Goal: Information Seeking & Learning: Find specific fact

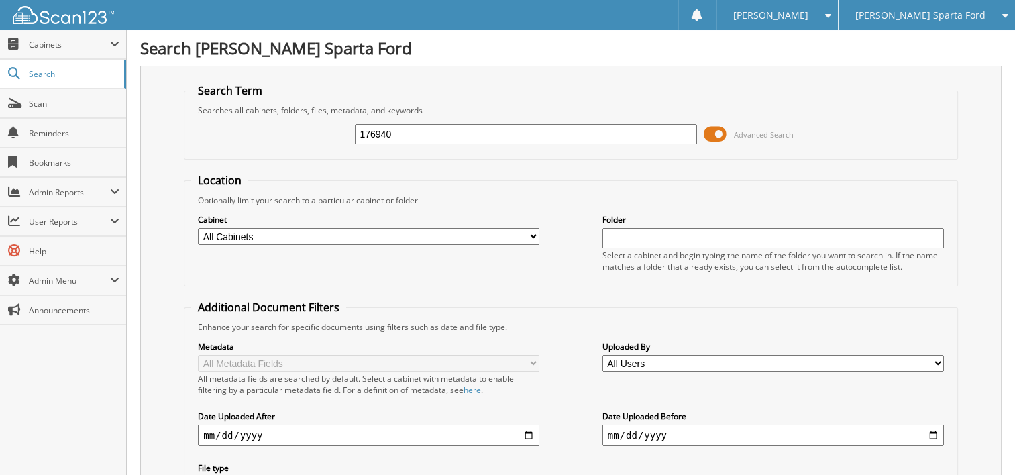
type input "176940"
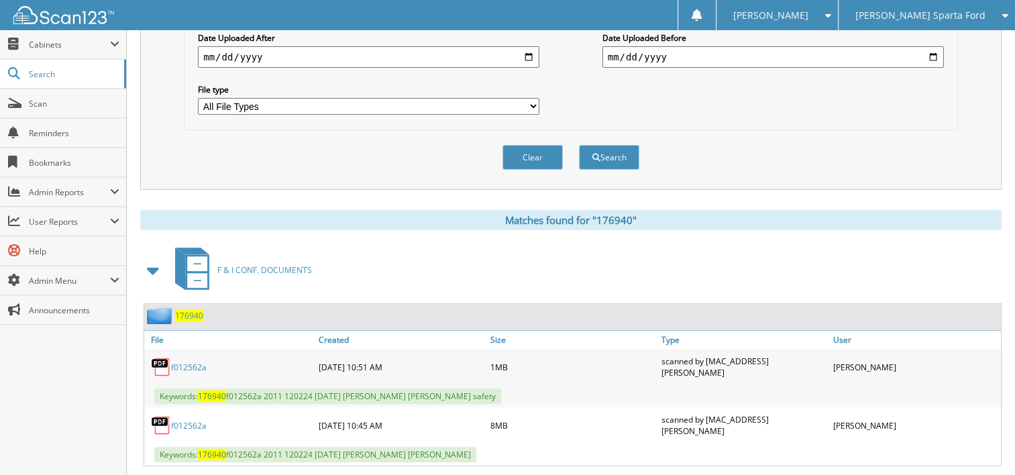
scroll to position [402, 0]
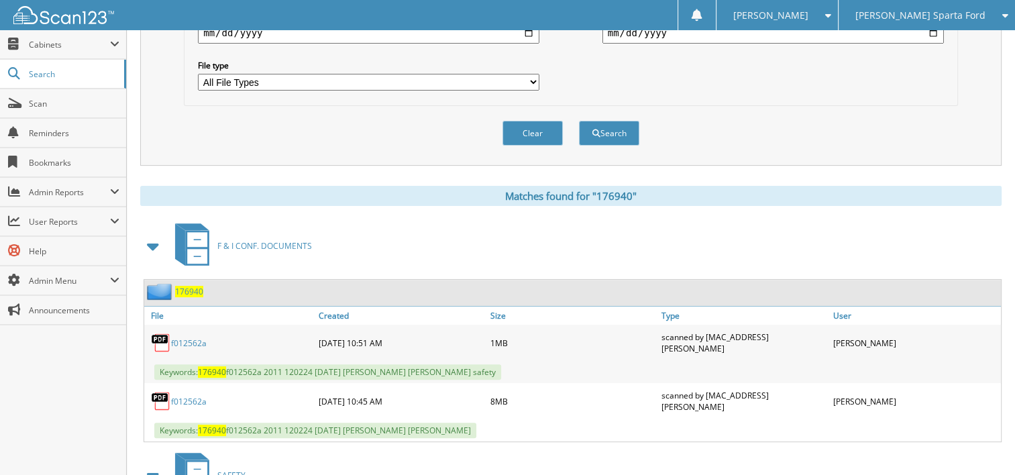
click at [184, 337] on link "f012562a" at bounding box center [189, 342] width 36 height 11
click at [184, 396] on link "f012562a" at bounding box center [189, 401] width 36 height 11
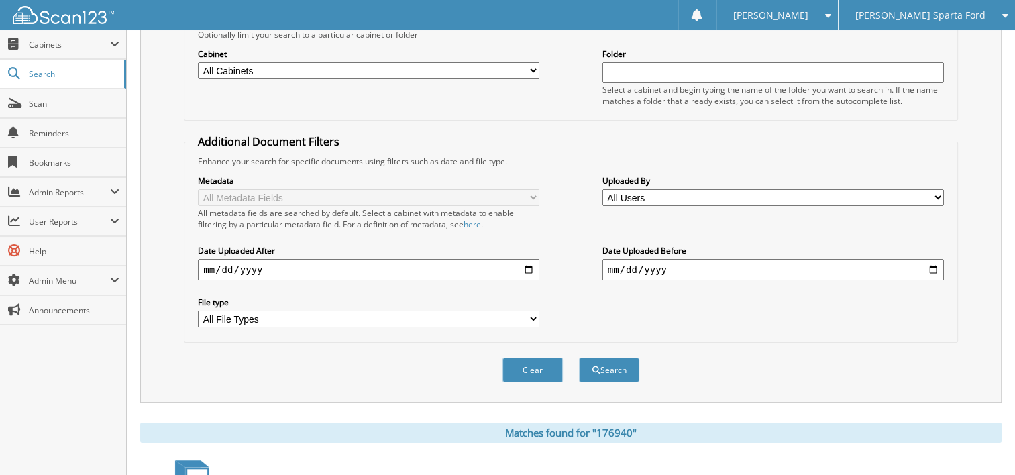
scroll to position [0, 0]
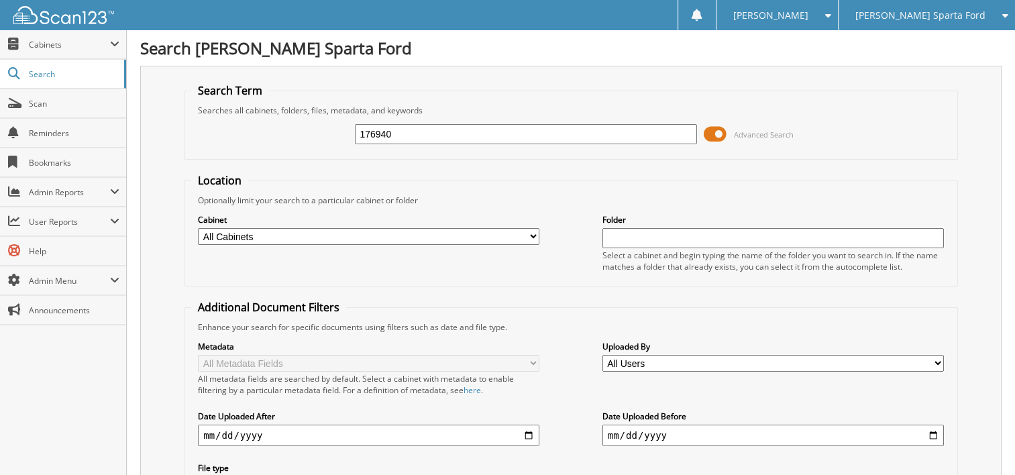
drag, startPoint x: 395, startPoint y: 129, endPoint x: 291, endPoint y: 137, distance: 104.2
click at [291, 137] on div "176940 Advanced Search" at bounding box center [570, 134] width 759 height 36
type input "A27264"
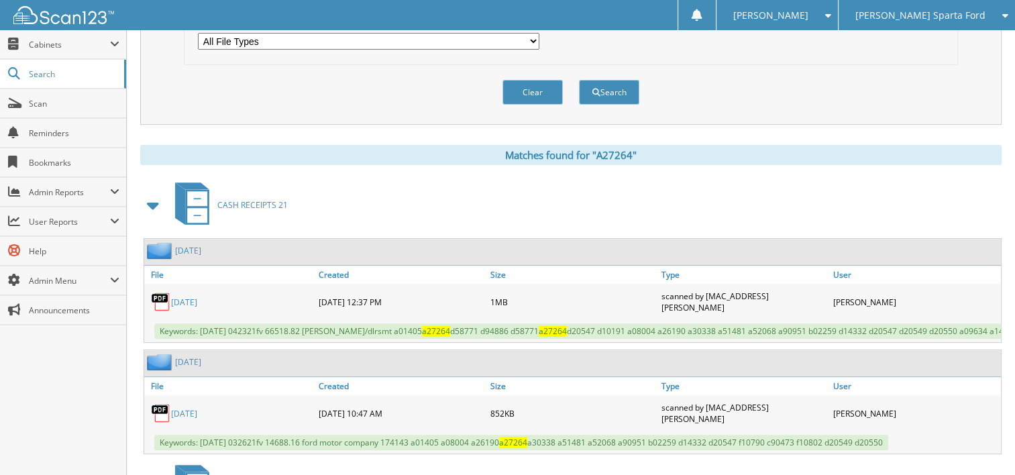
scroll to position [469, 0]
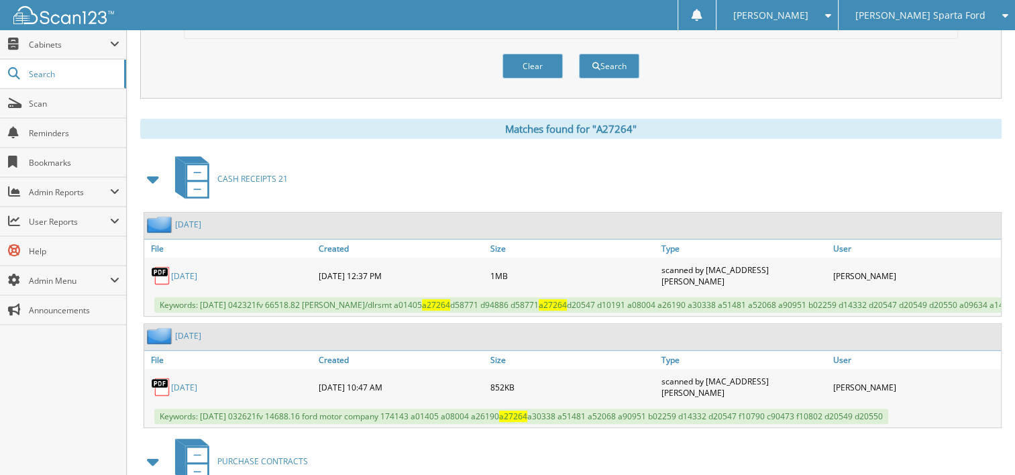
click at [152, 167] on span at bounding box center [153, 179] width 19 height 24
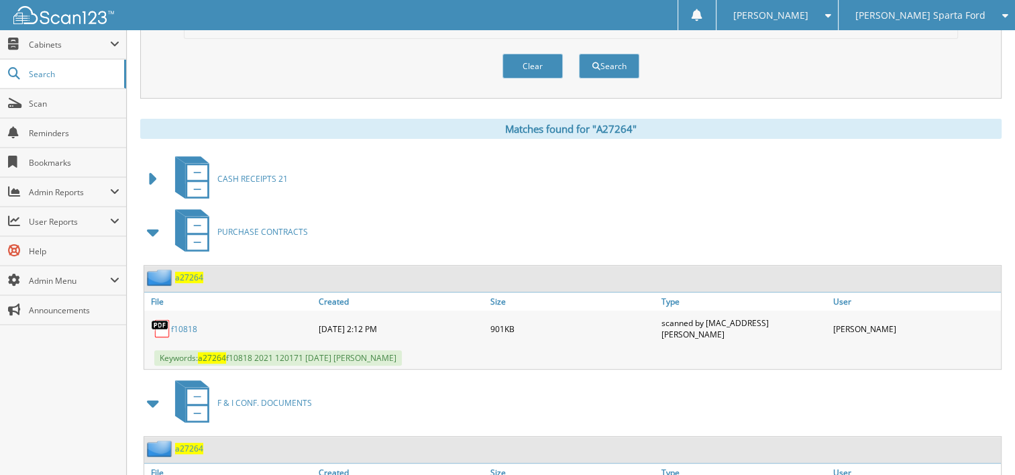
click at [154, 221] on span at bounding box center [153, 232] width 19 height 24
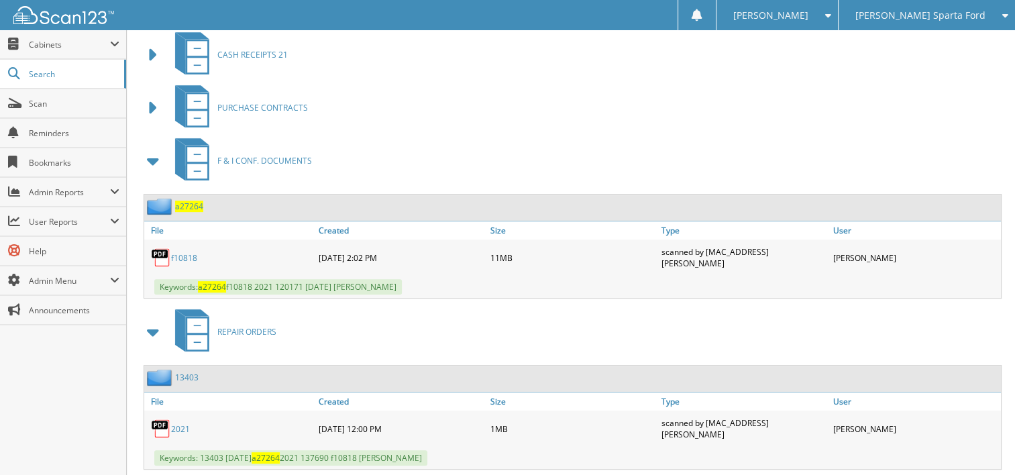
scroll to position [604, 0]
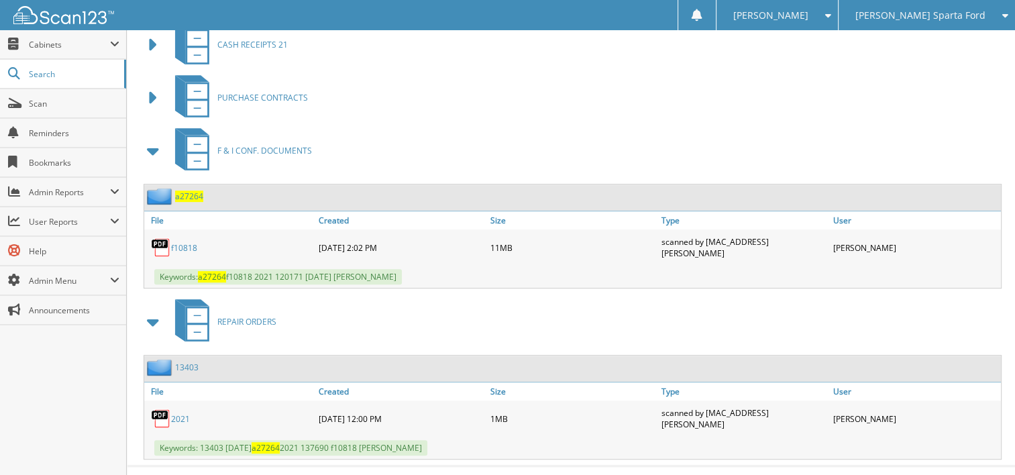
click at [183, 242] on link "f10818" at bounding box center [184, 247] width 26 height 11
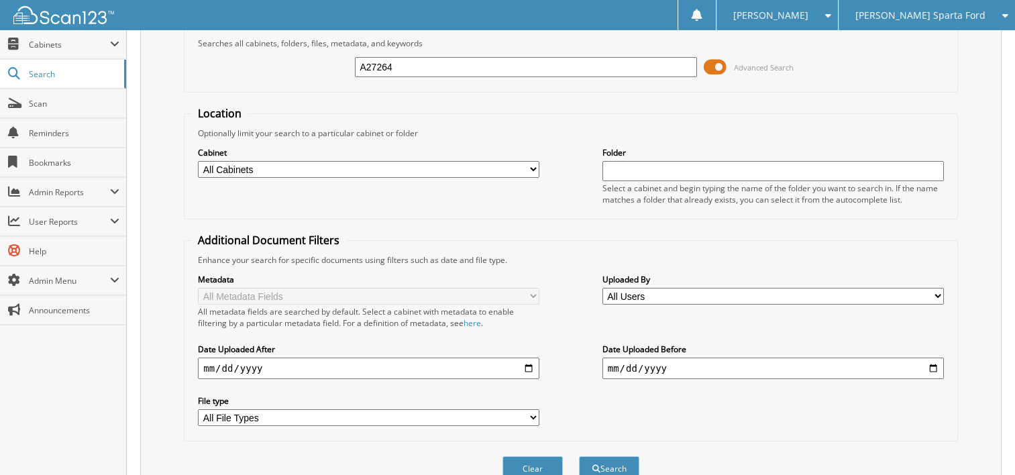
scroll to position [0, 0]
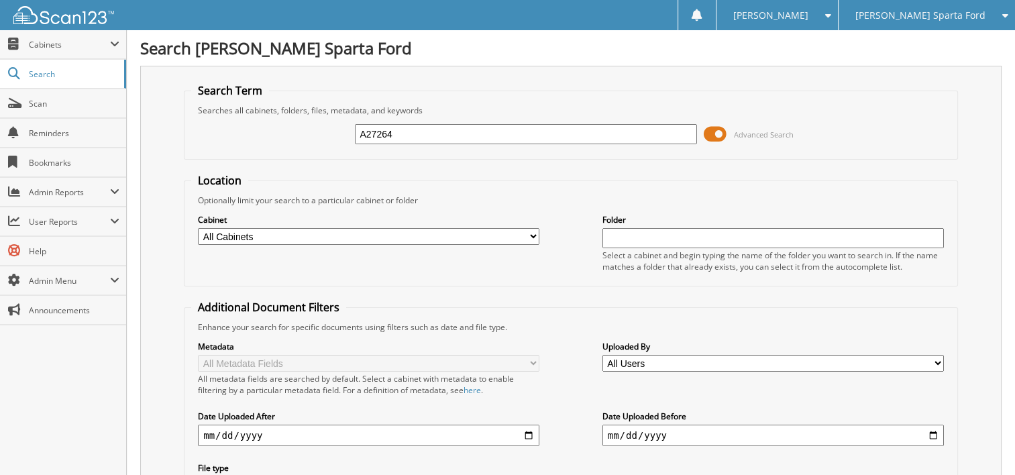
drag, startPoint x: 392, startPoint y: 127, endPoint x: 311, endPoint y: 125, distance: 80.5
click at [311, 125] on div "A27264 Advanced Search" at bounding box center [570, 134] width 759 height 36
click at [413, 132] on input "A27264" at bounding box center [525, 134] width 341 height 20
drag, startPoint x: 408, startPoint y: 132, endPoint x: 295, endPoint y: 131, distance: 112.7
click at [295, 131] on div "A27264 Advanced Search" at bounding box center [570, 134] width 759 height 36
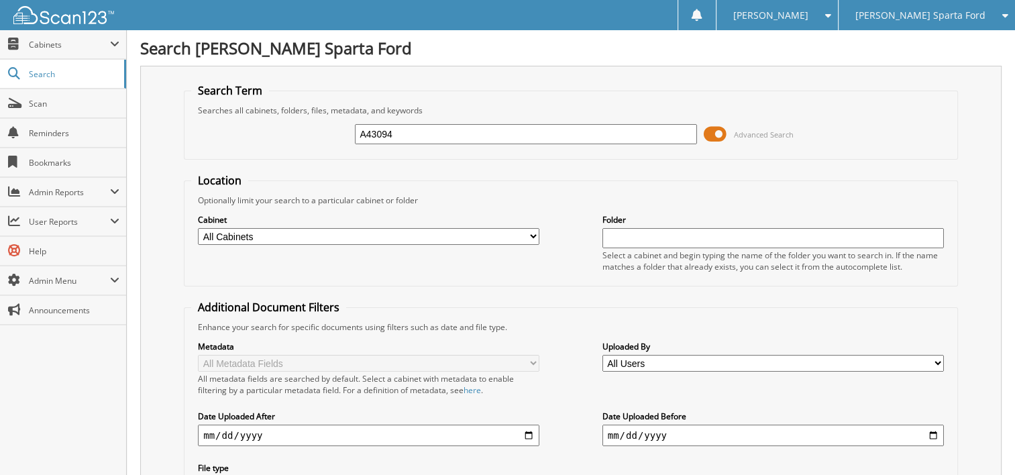
type input "A43094"
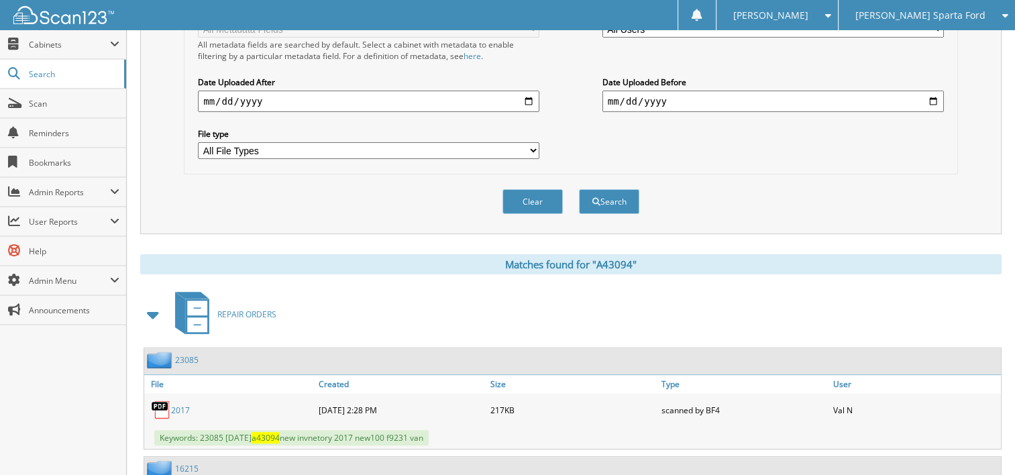
scroll to position [335, 0]
click at [149, 301] on span at bounding box center [153, 313] width 19 height 24
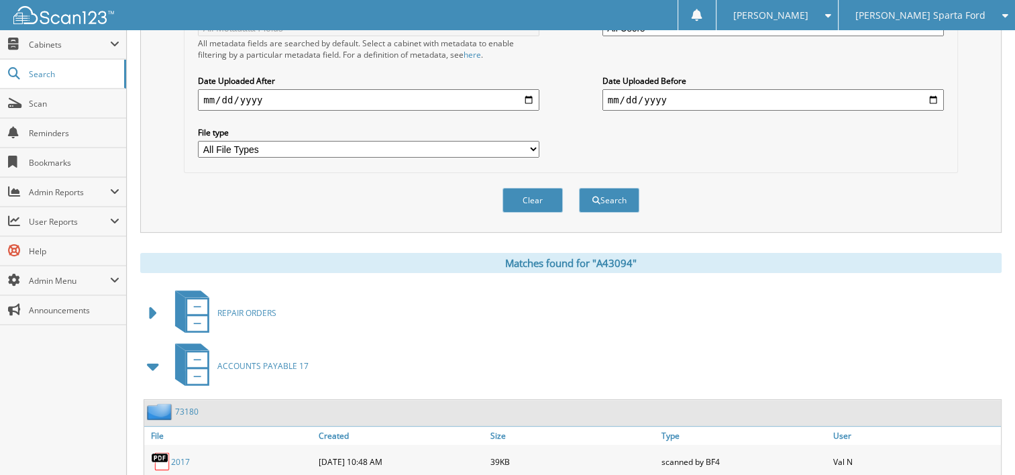
click at [153, 354] on span at bounding box center [153, 366] width 19 height 24
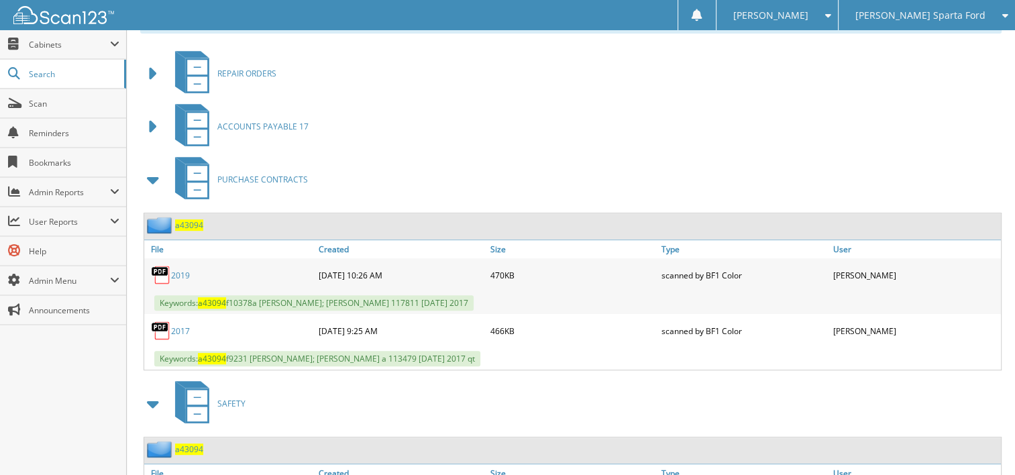
scroll to position [604, 0]
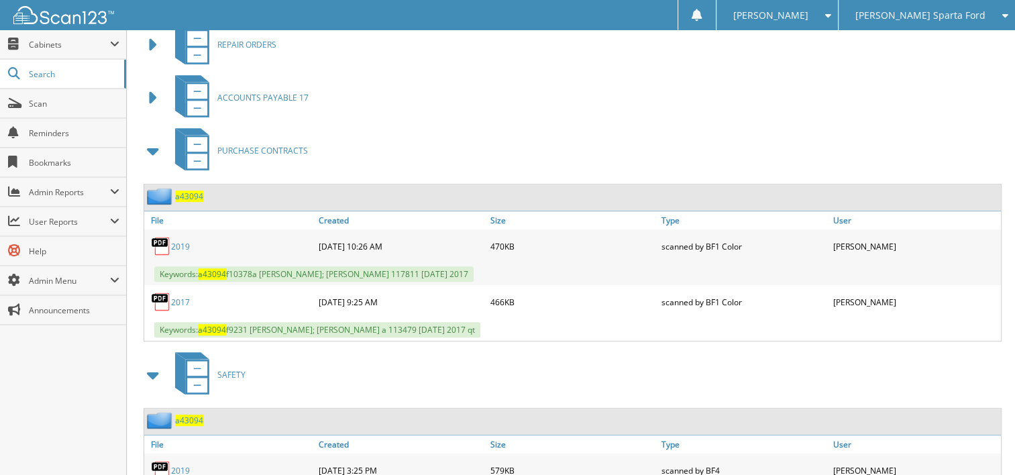
click at [150, 139] on span at bounding box center [153, 151] width 19 height 24
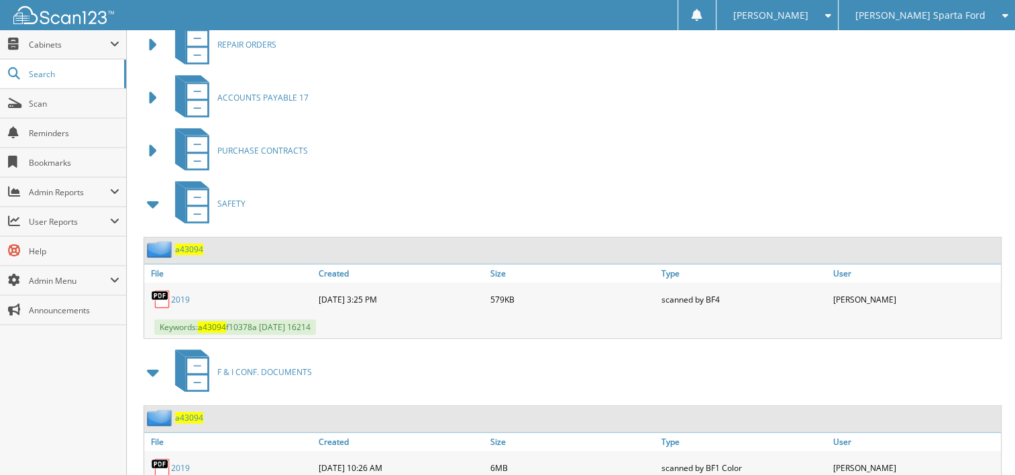
click at [153, 193] on span at bounding box center [153, 204] width 19 height 24
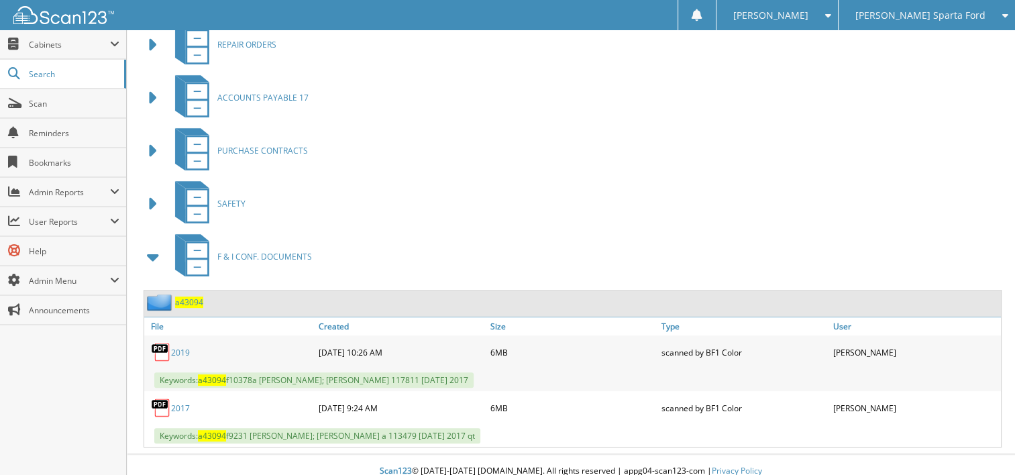
scroll to position [599, 0]
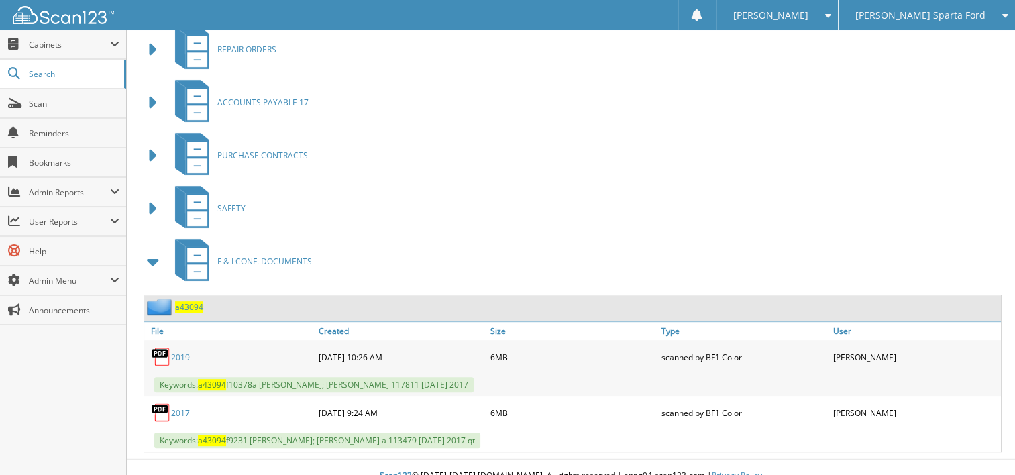
click at [181, 351] on link "2019" at bounding box center [180, 356] width 19 height 11
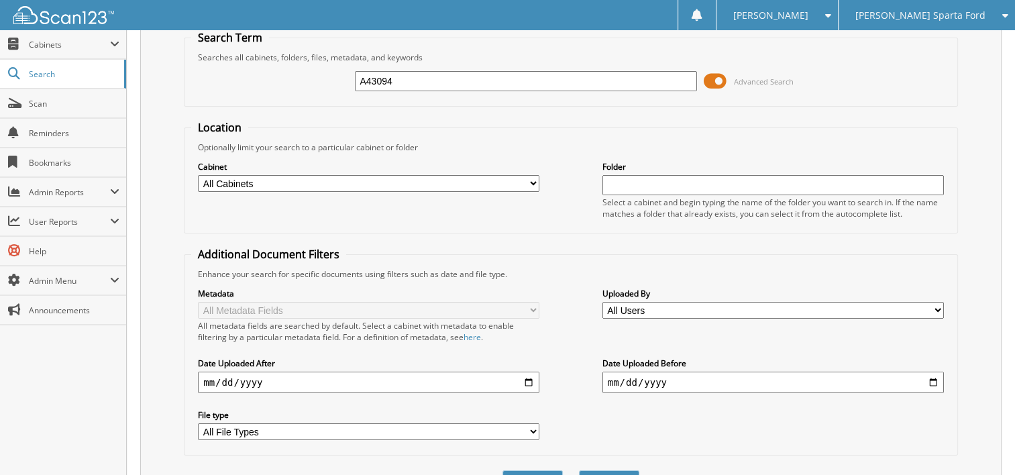
scroll to position [0, 0]
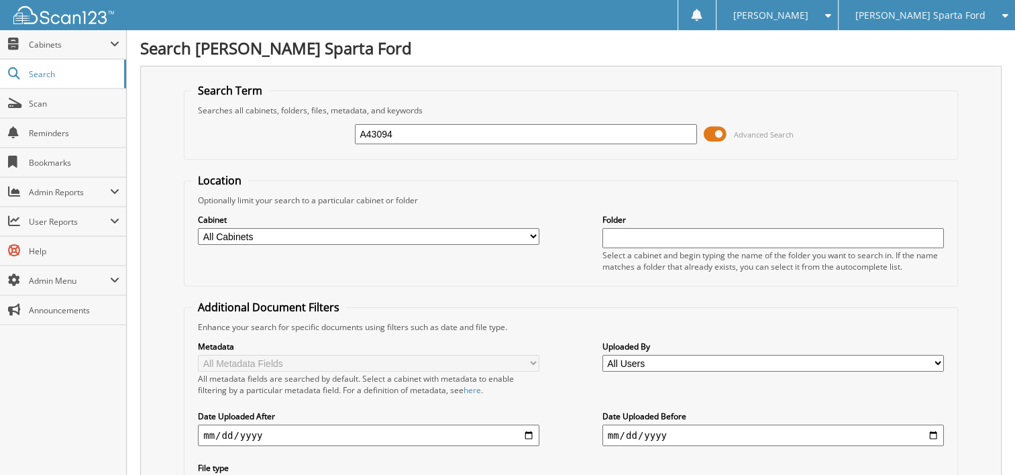
drag, startPoint x: 376, startPoint y: 131, endPoint x: 306, endPoint y: 131, distance: 70.4
click at [306, 131] on div "A43094 Advanced Search" at bounding box center [570, 134] width 759 height 36
type input "A50443"
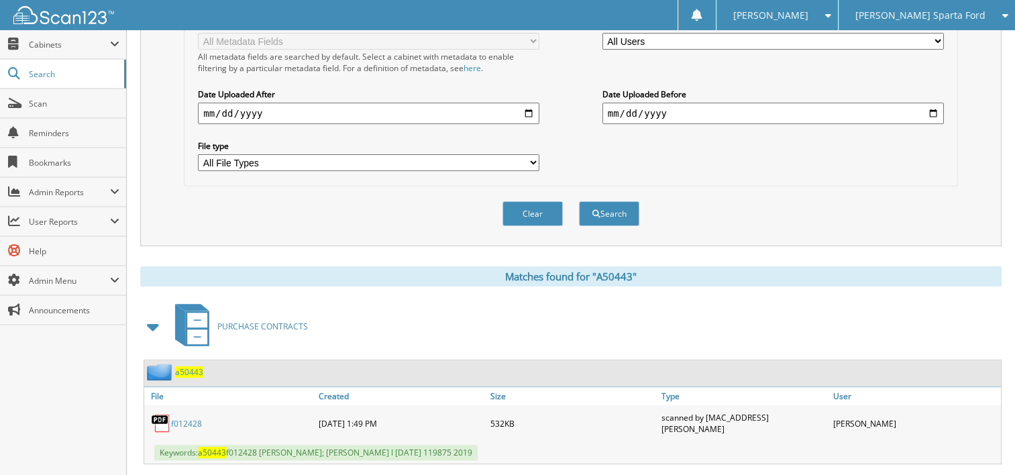
scroll to position [402, 0]
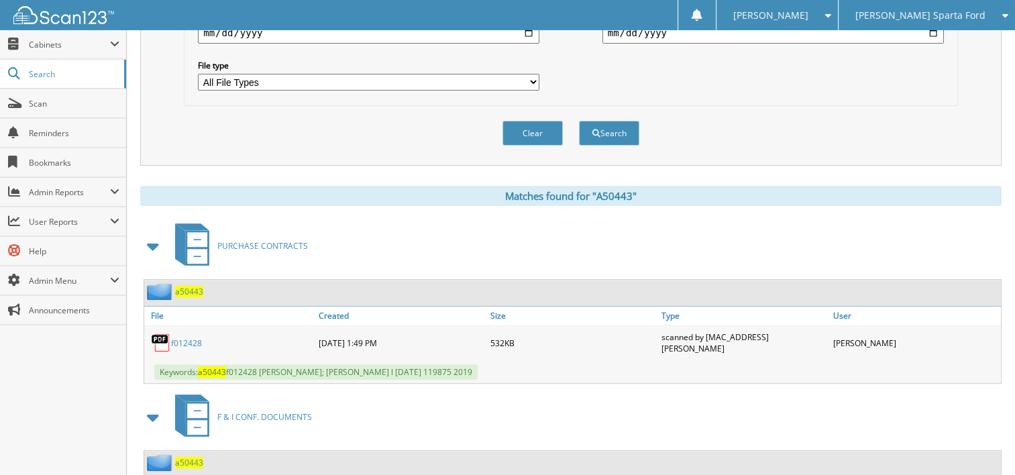
click at [156, 234] on span at bounding box center [153, 246] width 19 height 24
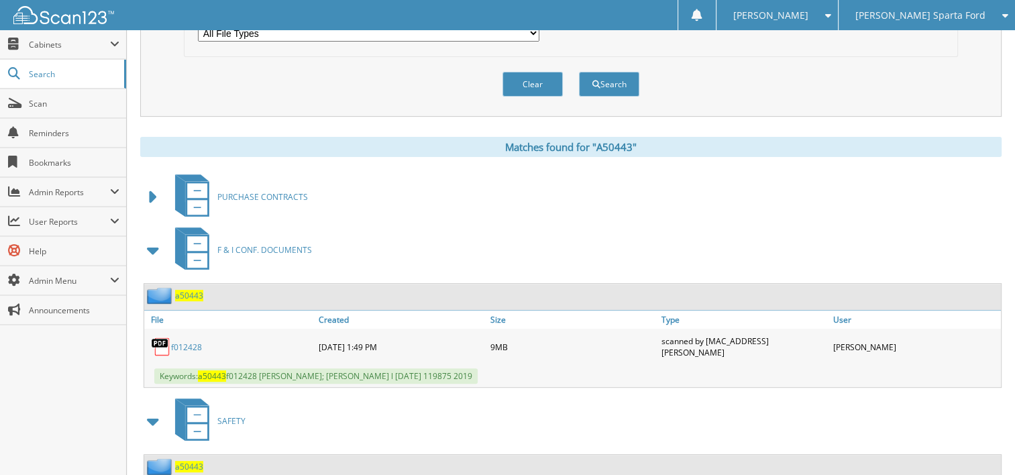
scroll to position [537, 0]
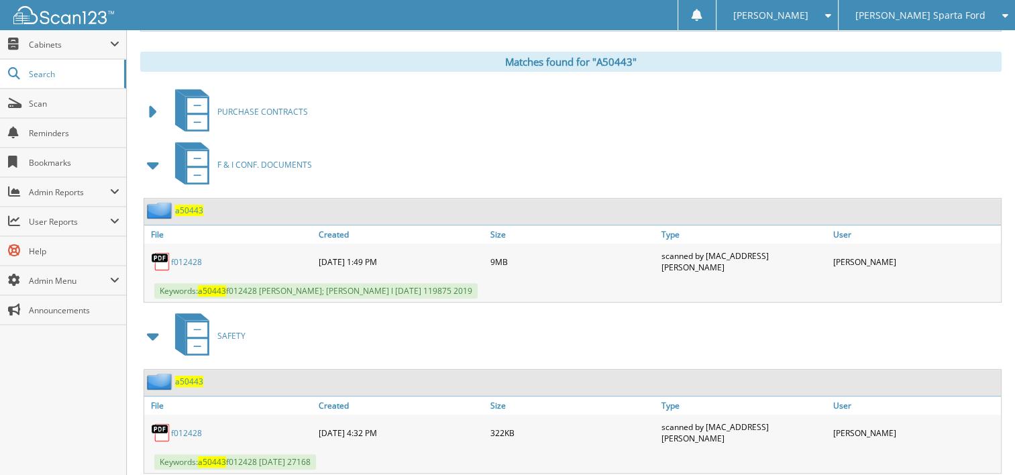
click at [185, 256] on link "f012428" at bounding box center [186, 261] width 31 height 11
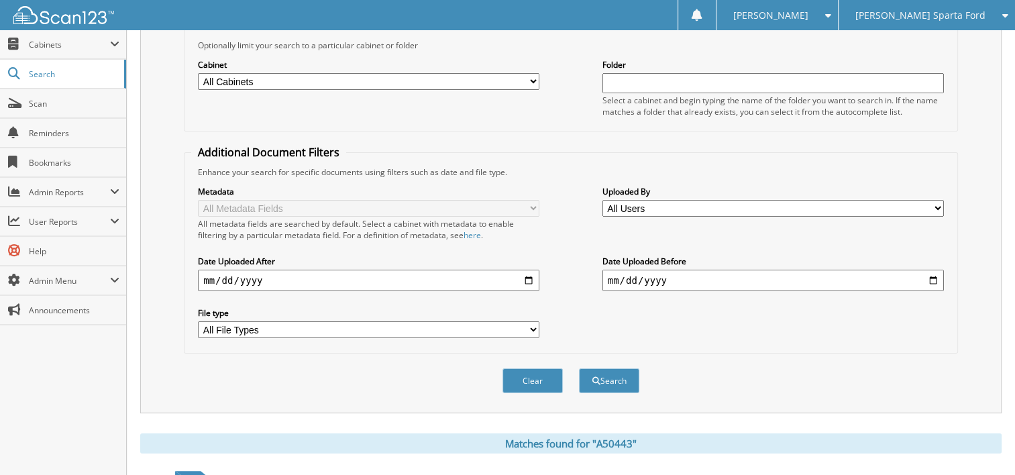
scroll to position [0, 0]
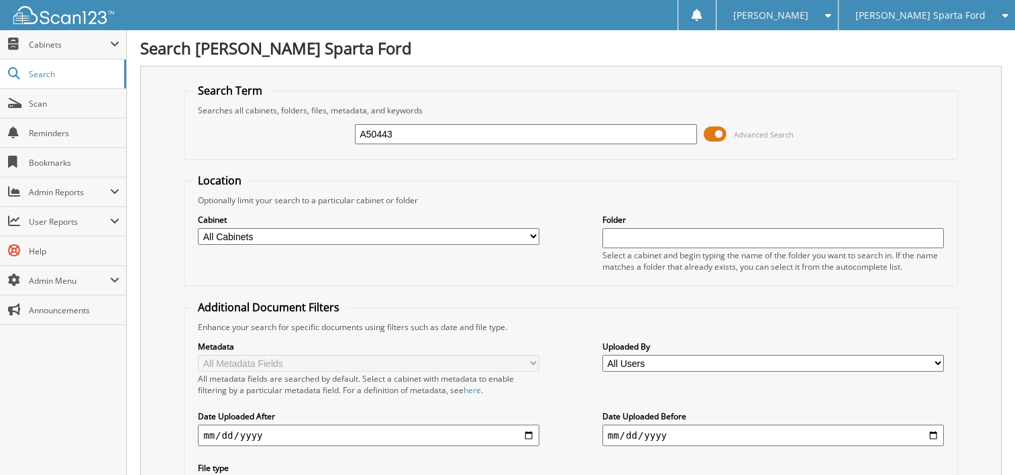
drag, startPoint x: 397, startPoint y: 123, endPoint x: 279, endPoint y: 126, distance: 118.1
click at [279, 126] on div "A50443 Advanced Search" at bounding box center [570, 134] width 759 height 36
type input "A19031"
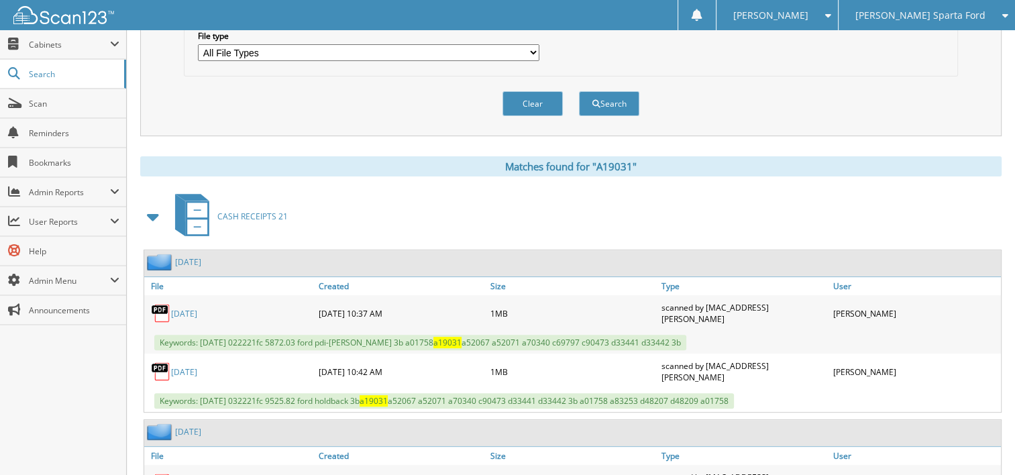
scroll to position [469, 0]
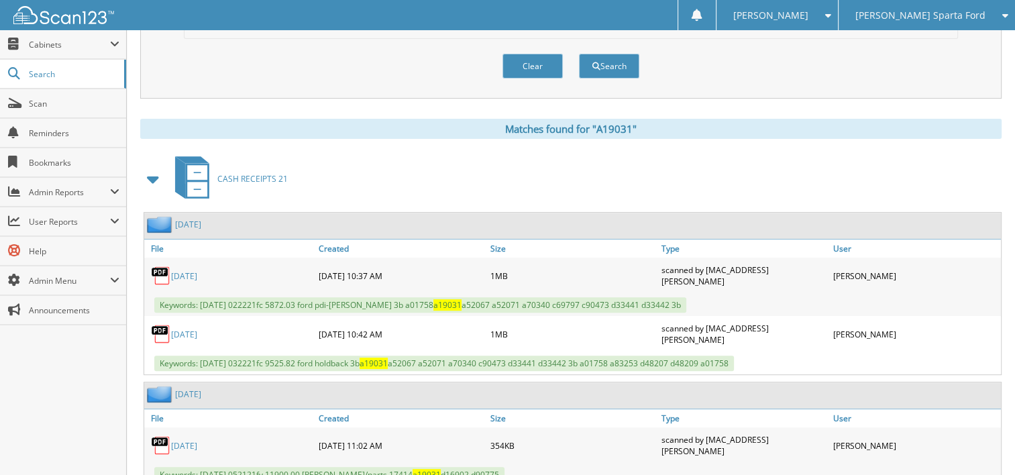
click at [152, 167] on span at bounding box center [153, 179] width 19 height 24
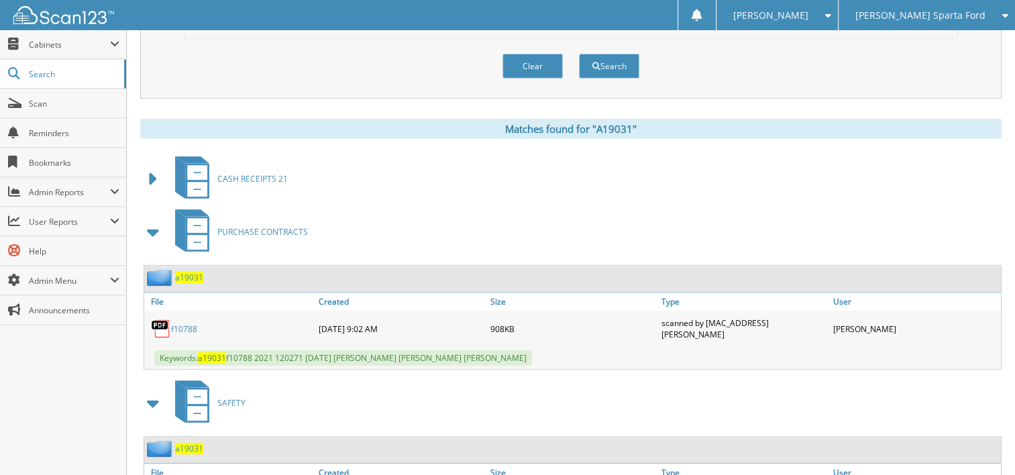
click at [153, 221] on span at bounding box center [153, 232] width 19 height 24
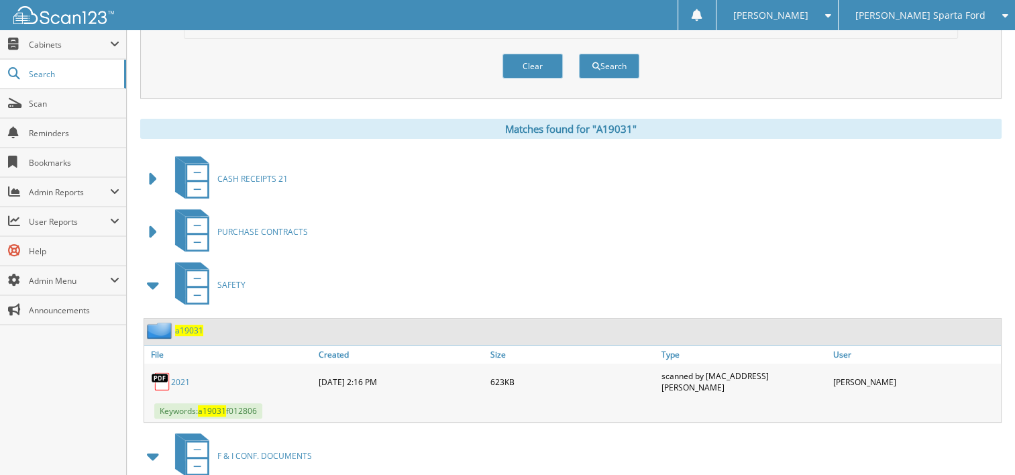
click at [158, 275] on span at bounding box center [153, 285] width 19 height 24
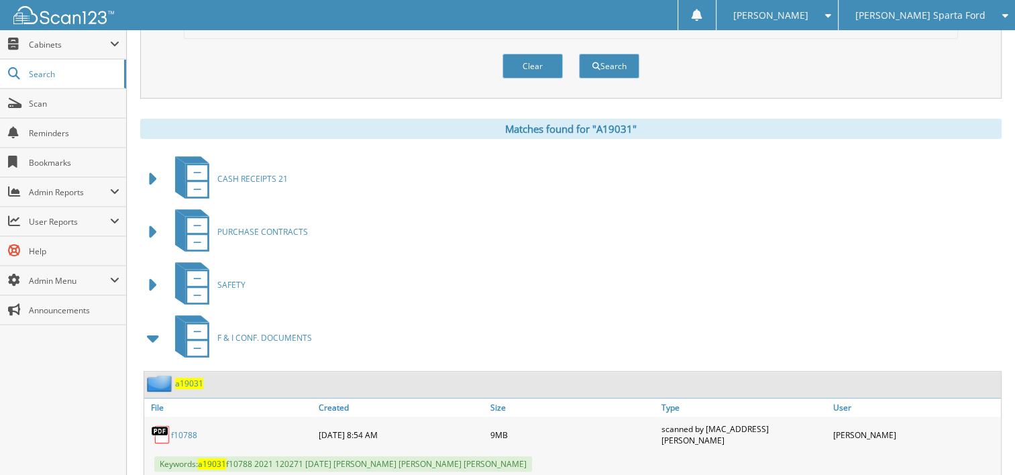
scroll to position [492, 0]
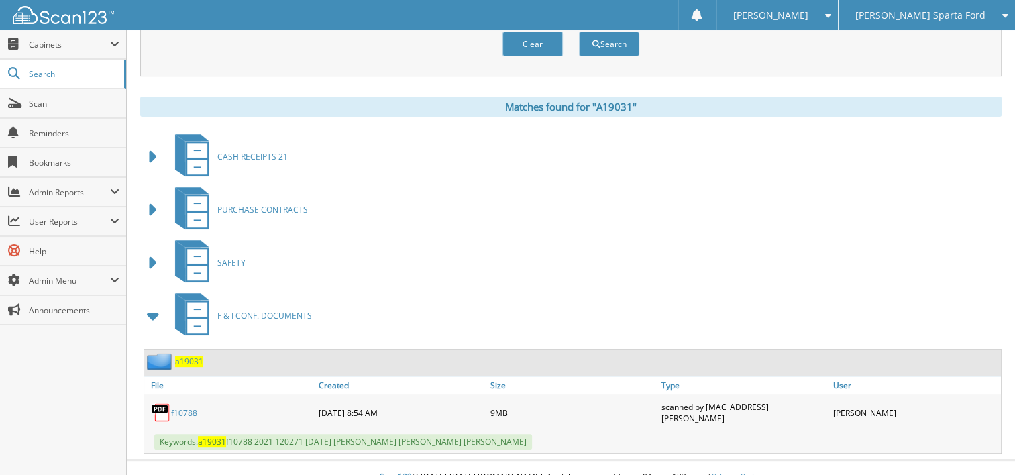
click at [189, 407] on link "f10788" at bounding box center [184, 412] width 26 height 11
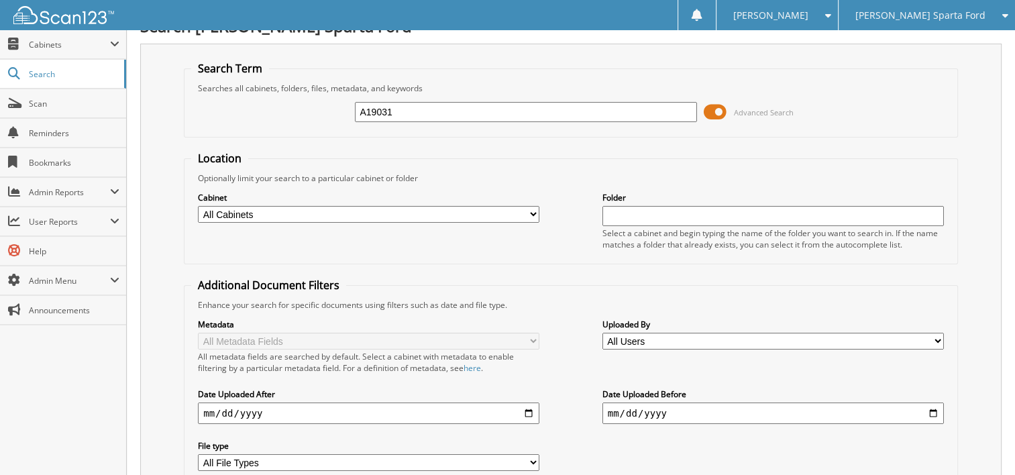
drag, startPoint x: 402, startPoint y: 109, endPoint x: 323, endPoint y: 111, distance: 79.8
click at [323, 111] on div "A19031 Advanced Search" at bounding box center [570, 112] width 759 height 36
type input "325855"
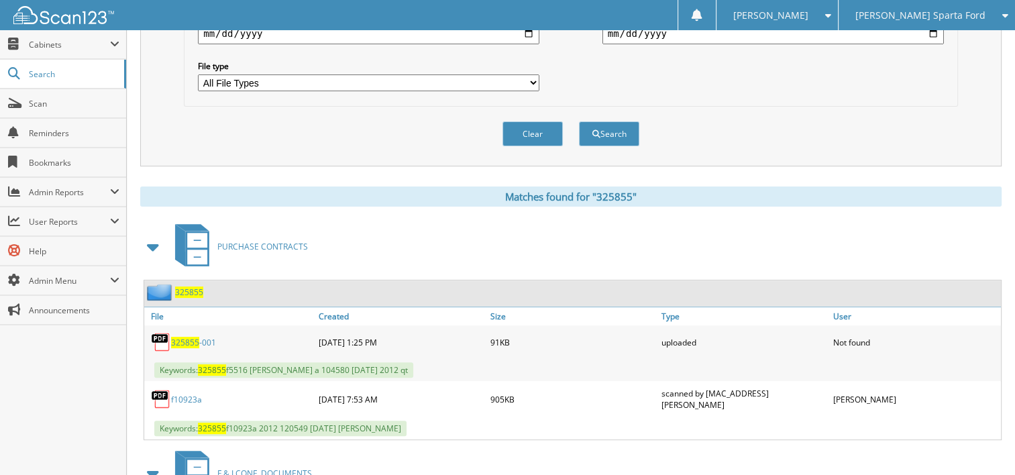
scroll to position [402, 0]
click at [150, 234] on span at bounding box center [153, 246] width 19 height 24
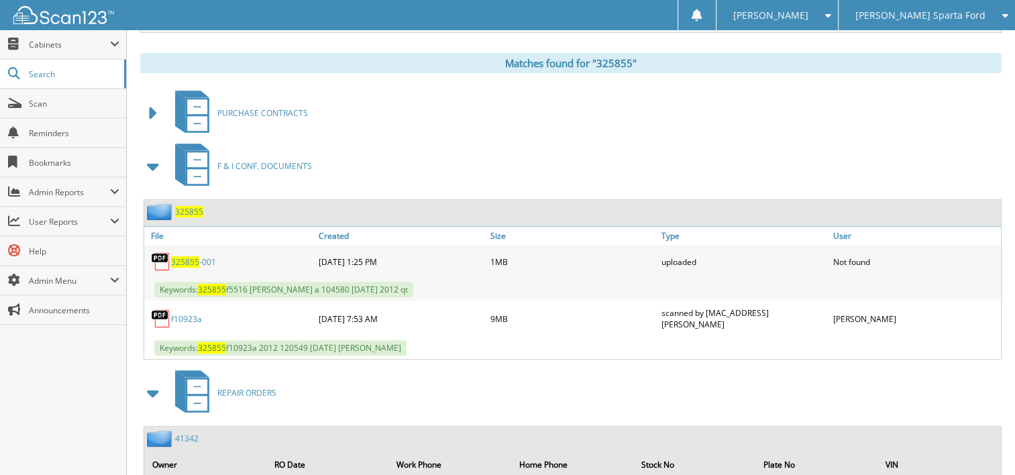
scroll to position [537, 0]
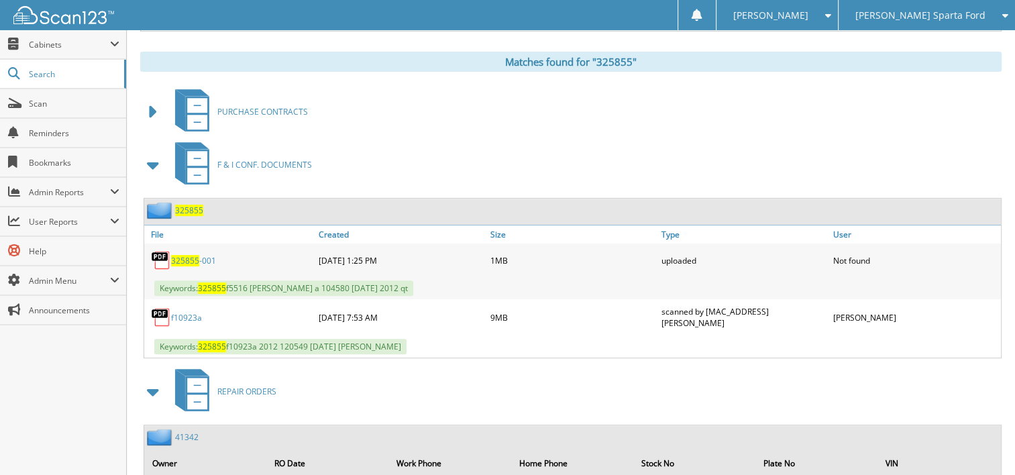
click at [185, 312] on link "f10923a" at bounding box center [186, 317] width 31 height 11
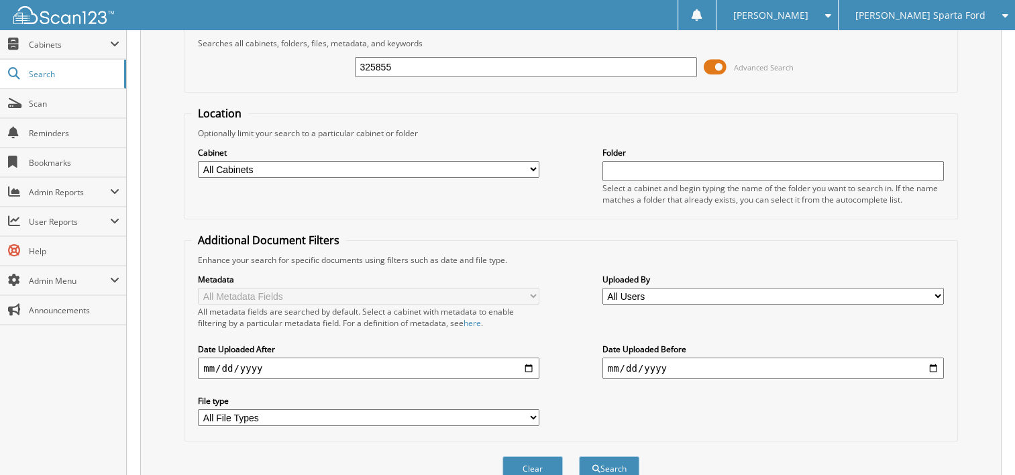
scroll to position [0, 0]
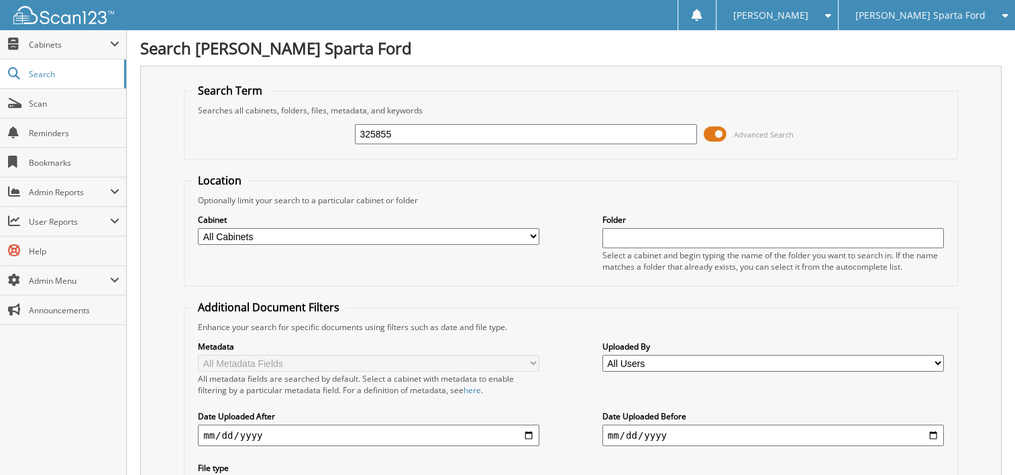
drag, startPoint x: 395, startPoint y: 131, endPoint x: 316, endPoint y: 136, distance: 79.3
click at [316, 136] on div "325855 Advanced Search" at bounding box center [570, 134] width 759 height 36
type input "F28169"
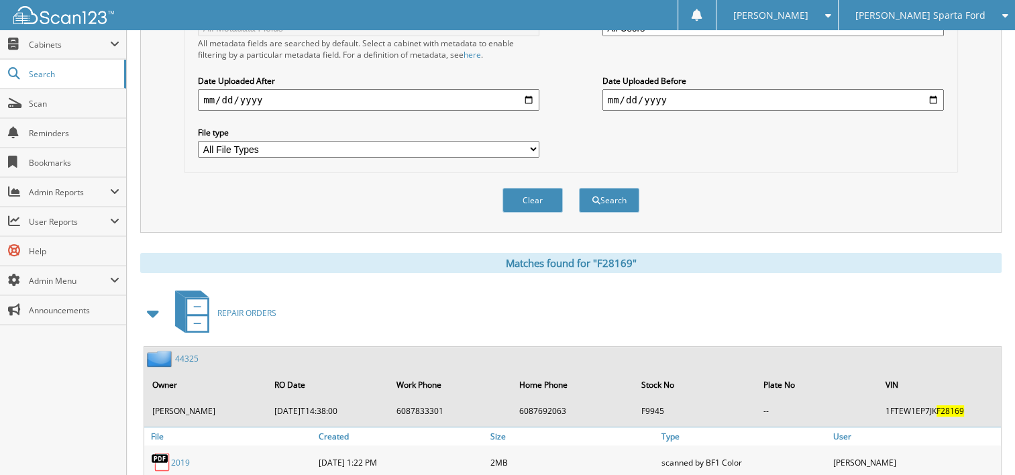
click at [153, 302] on span at bounding box center [153, 313] width 19 height 24
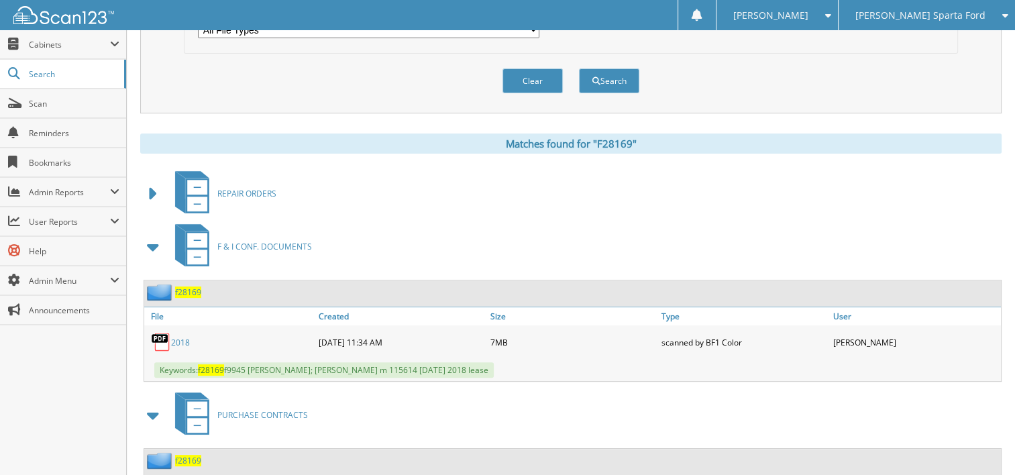
scroll to position [469, 0]
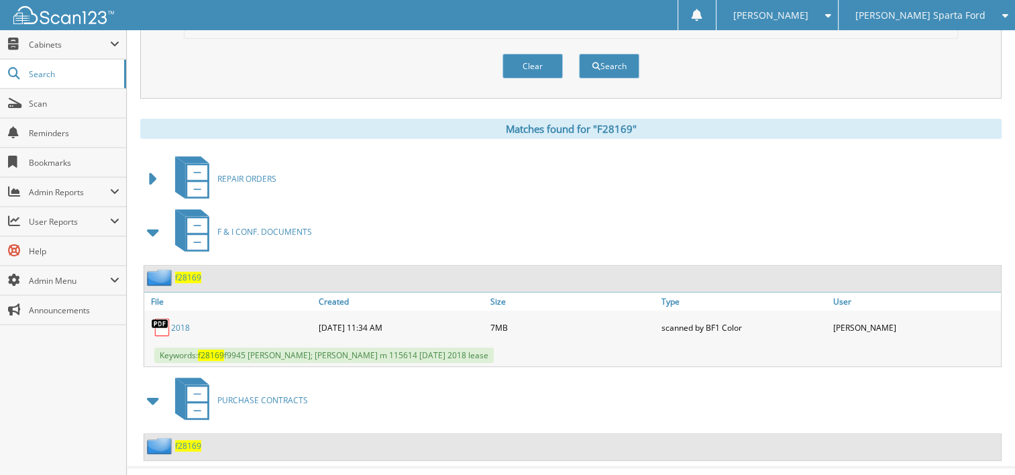
click at [182, 322] on link "2018" at bounding box center [180, 327] width 19 height 11
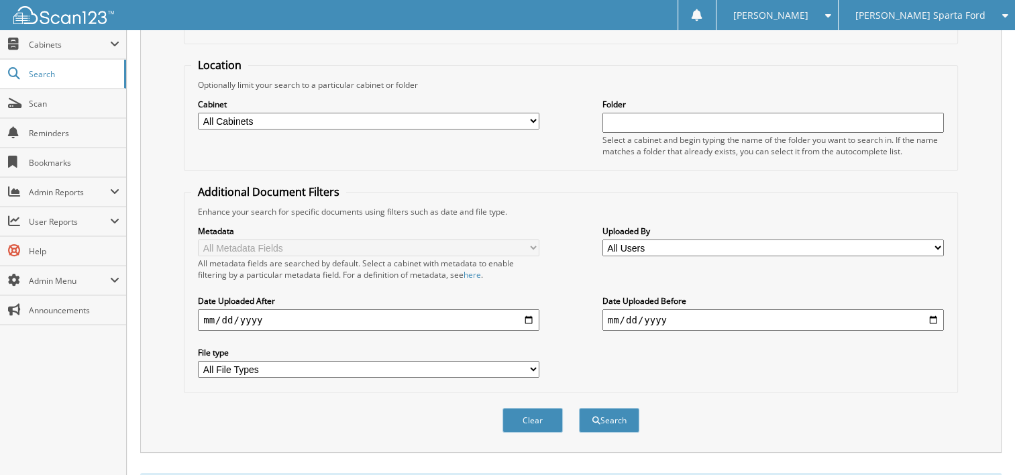
scroll to position [0, 0]
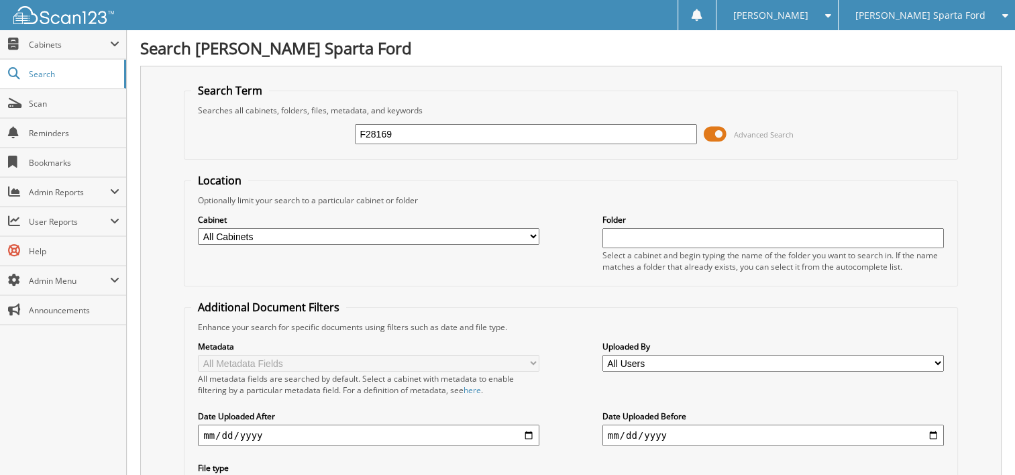
drag, startPoint x: 407, startPoint y: 124, endPoint x: 222, endPoint y: 139, distance: 185.7
click at [222, 139] on div "F28169 Advanced Search" at bounding box center [570, 134] width 759 height 36
type input "264408"
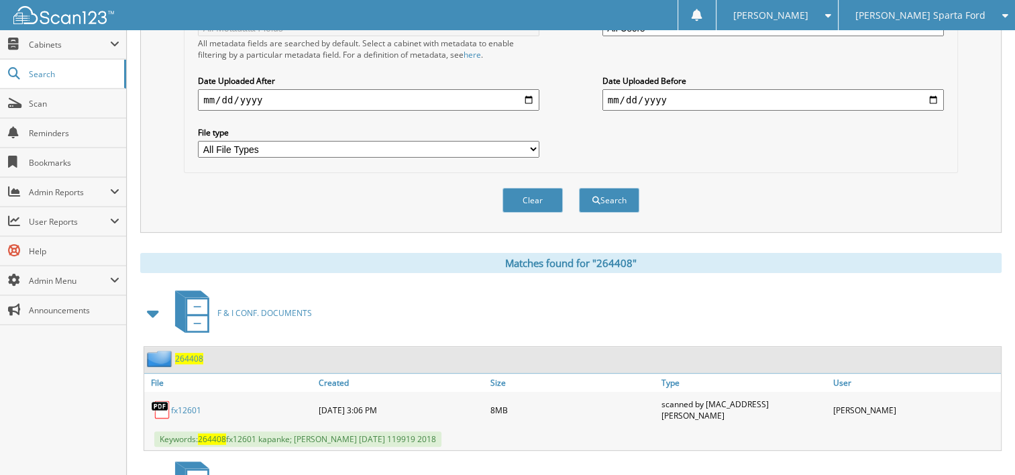
scroll to position [402, 0]
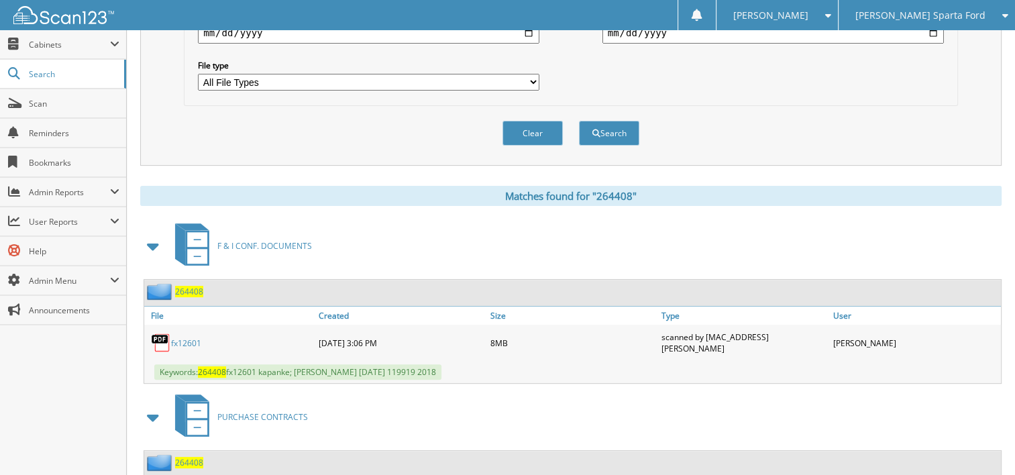
click at [184, 337] on link "fx12601" at bounding box center [186, 342] width 30 height 11
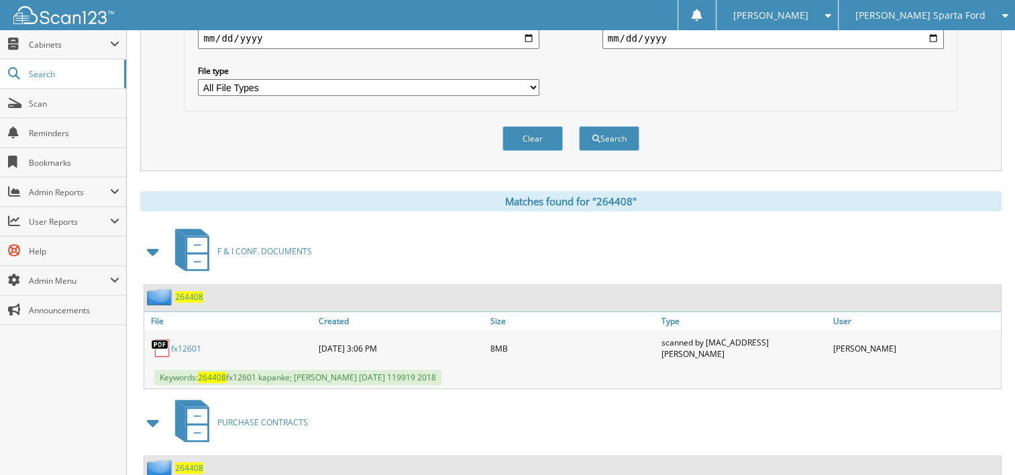
scroll to position [0, 0]
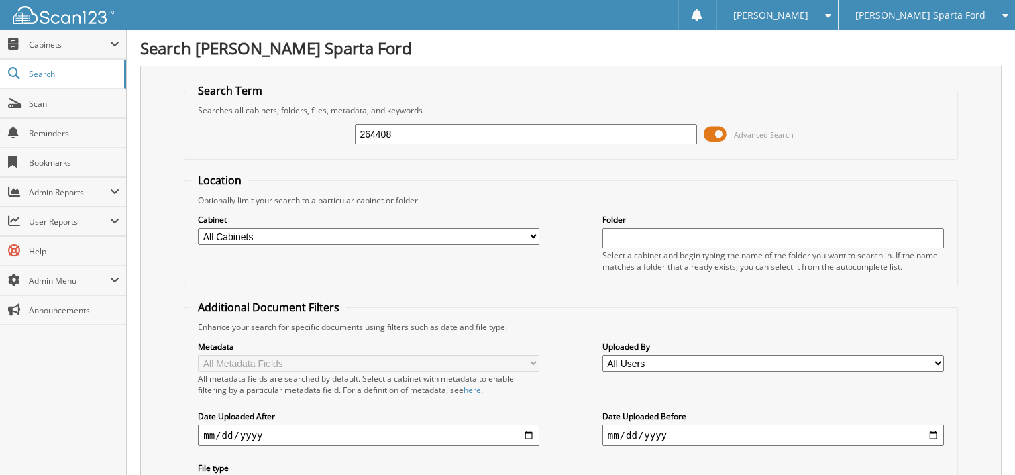
drag, startPoint x: 404, startPoint y: 132, endPoint x: 283, endPoint y: 150, distance: 122.6
click at [288, 153] on fieldset "Search Term Searches all cabinets, folders, files, metadata, and keywords 26440…" at bounding box center [571, 121] width 774 height 76
type input "F28169"
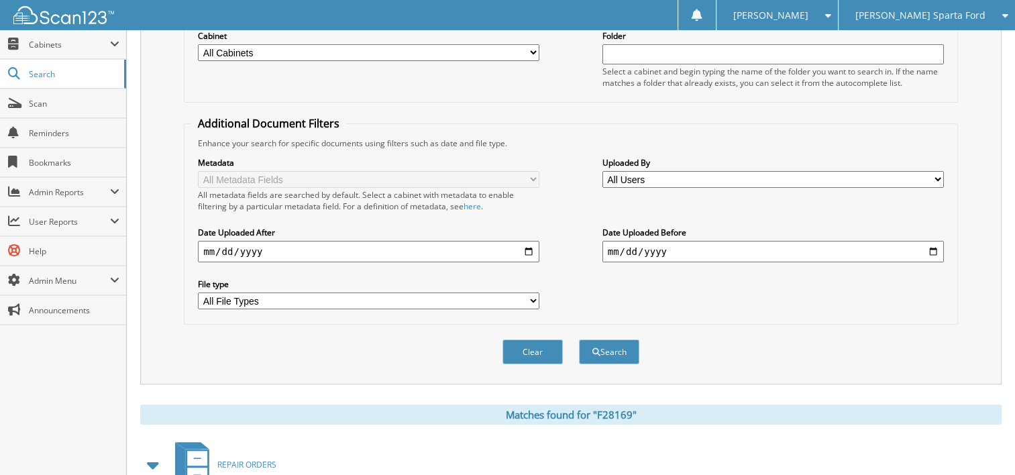
scroll to position [402, 0]
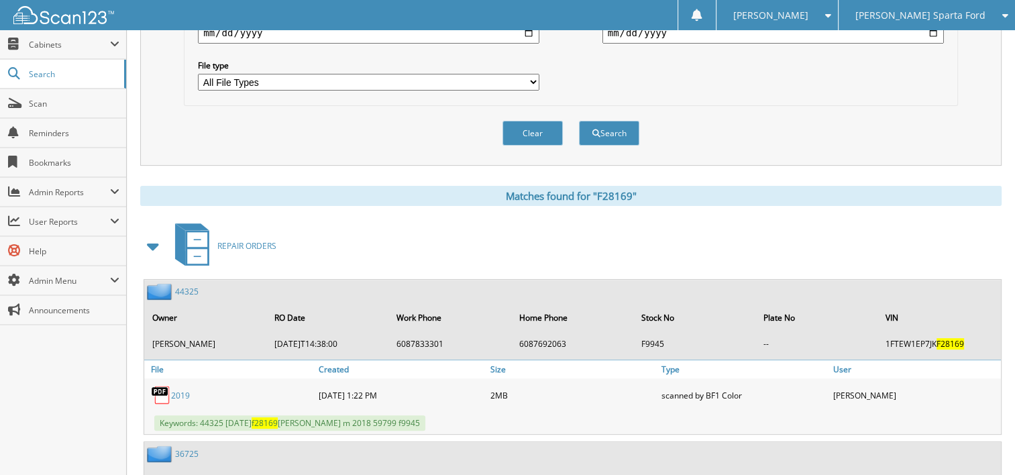
click at [150, 234] on span at bounding box center [153, 246] width 19 height 24
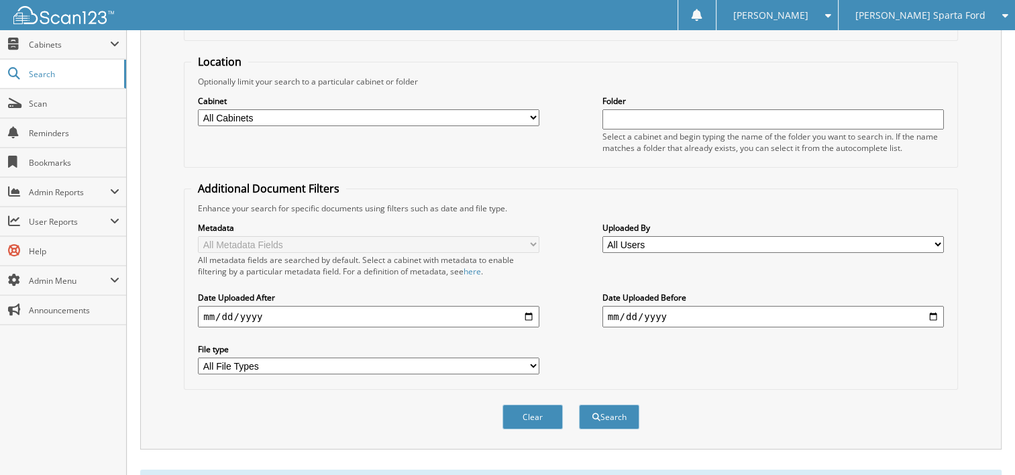
scroll to position [0, 0]
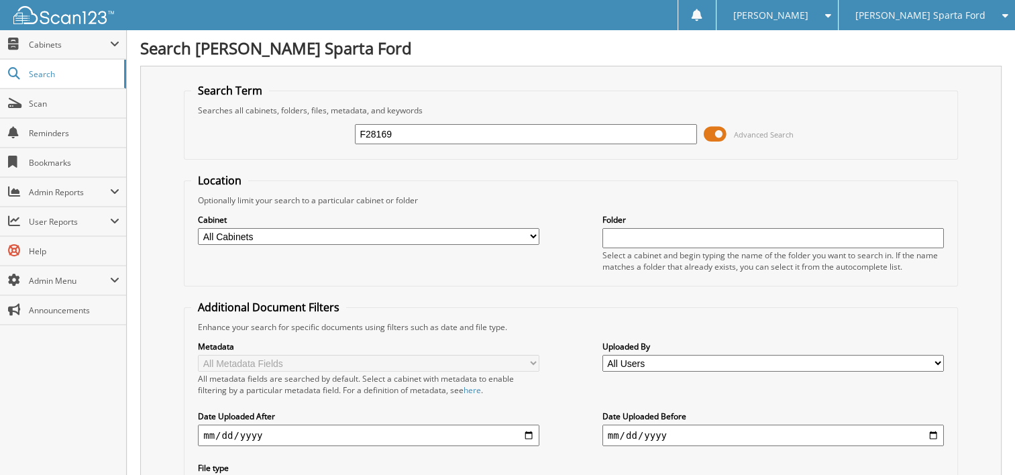
drag, startPoint x: 400, startPoint y: 132, endPoint x: 303, endPoint y: 131, distance: 97.2
click at [303, 131] on div "F28169 Advanced Search" at bounding box center [570, 134] width 759 height 36
type input "[PERSON_NAME]"
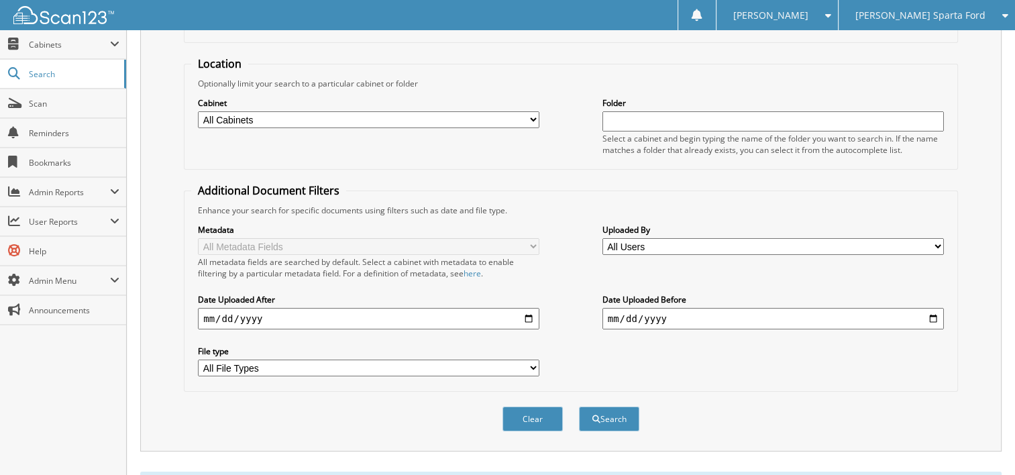
scroll to position [335, 0]
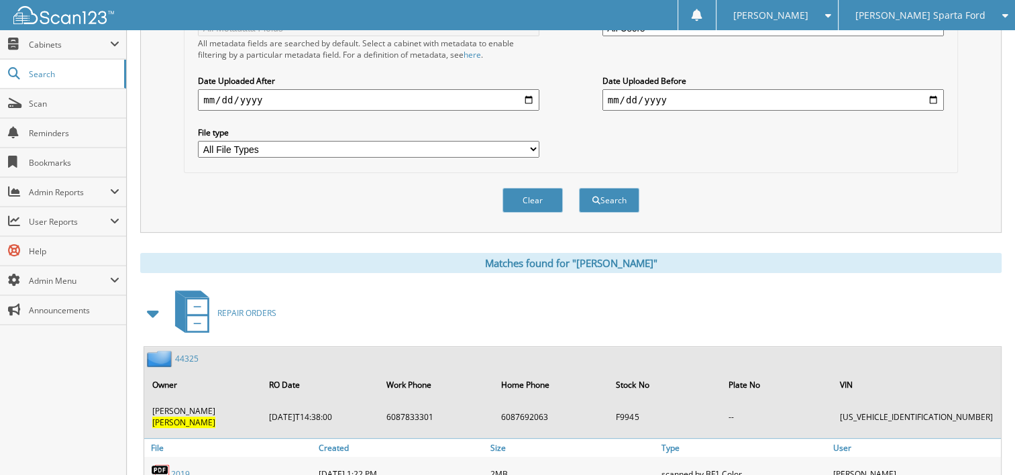
click at [156, 301] on span at bounding box center [153, 313] width 19 height 24
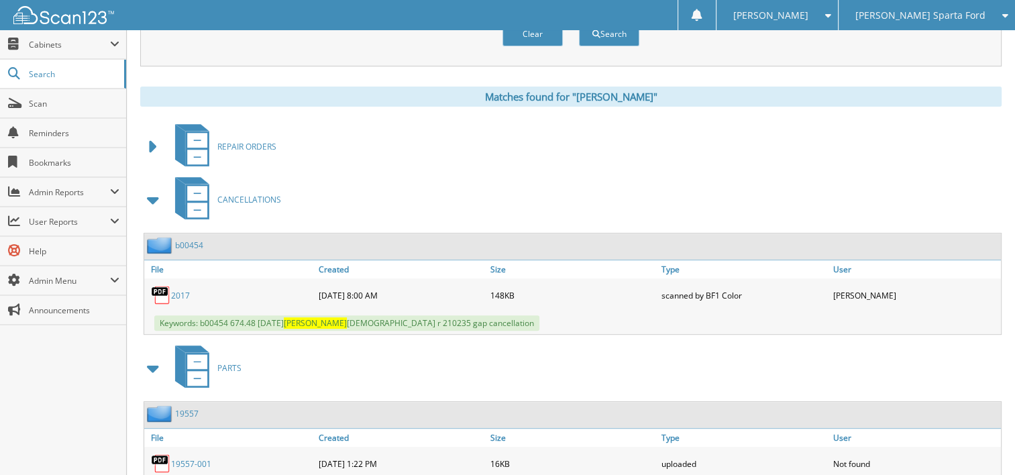
scroll to position [537, 0]
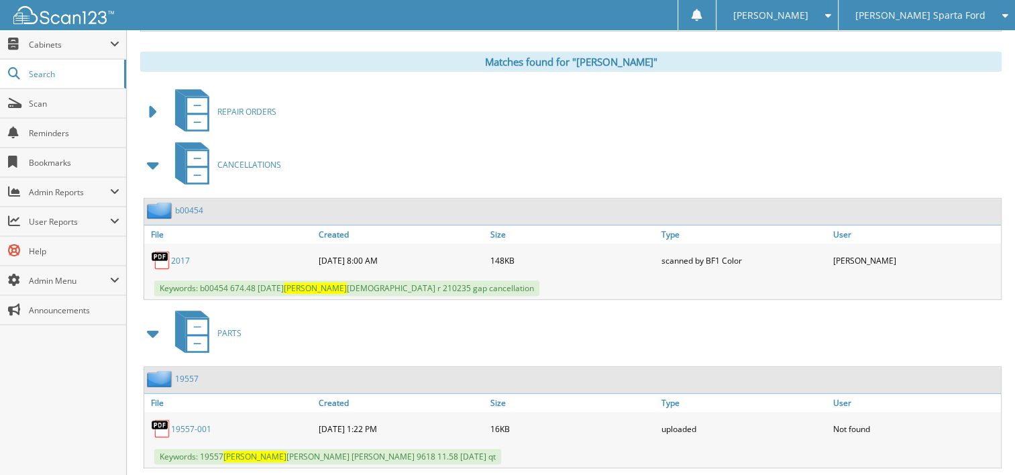
click at [156, 153] on span at bounding box center [153, 165] width 19 height 24
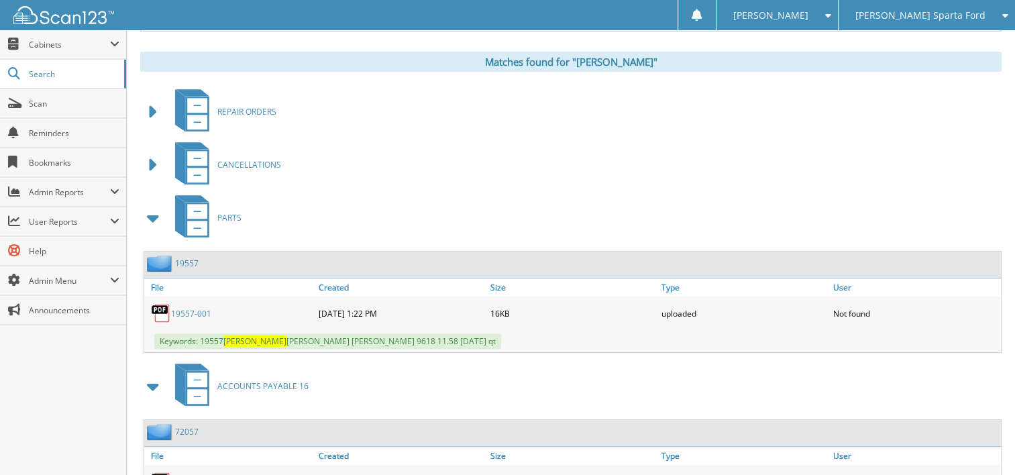
click at [152, 209] on span at bounding box center [153, 218] width 19 height 24
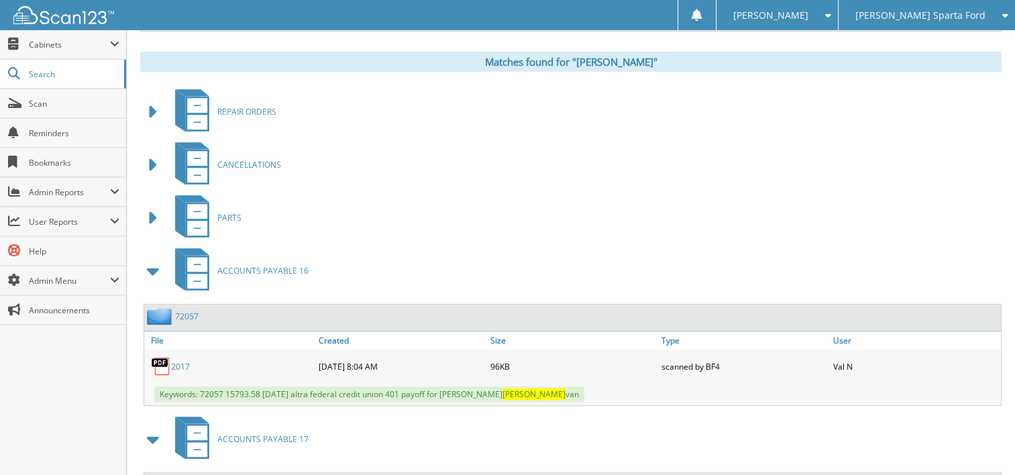
click at [155, 259] on span at bounding box center [153, 271] width 19 height 24
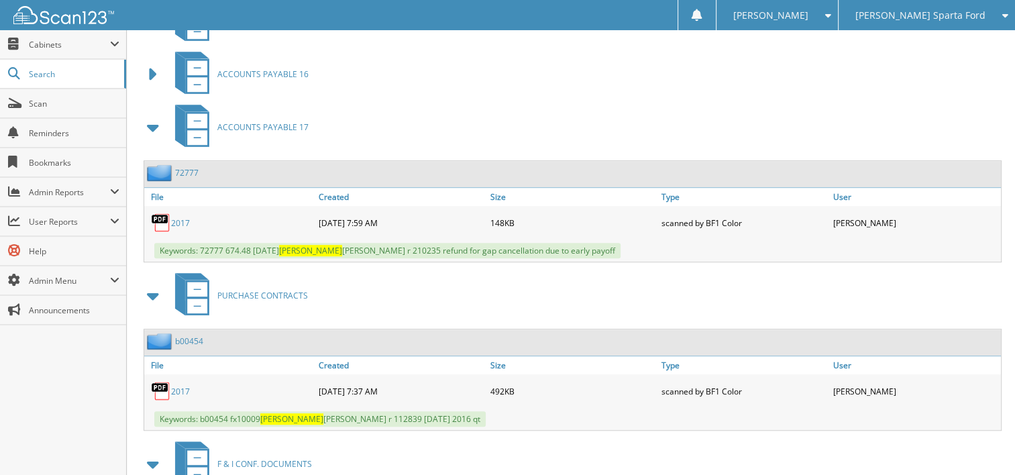
scroll to position [738, 0]
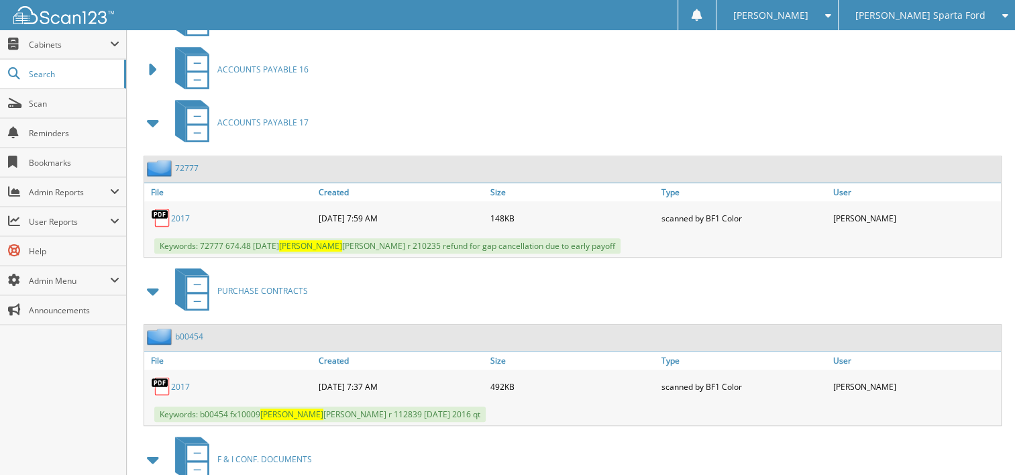
click at [154, 111] on span at bounding box center [153, 123] width 19 height 24
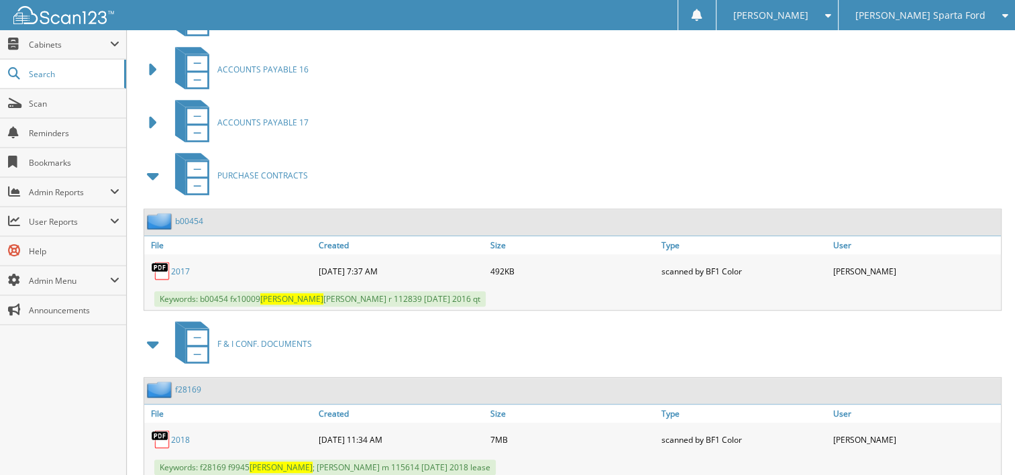
click at [154, 164] on span at bounding box center [153, 176] width 19 height 24
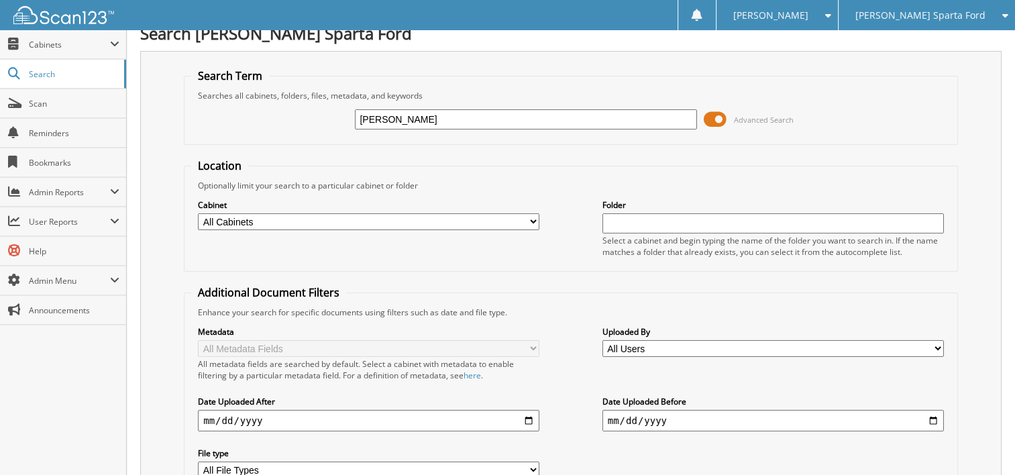
scroll to position [0, 0]
